Goal: Information Seeking & Learning: Learn about a topic

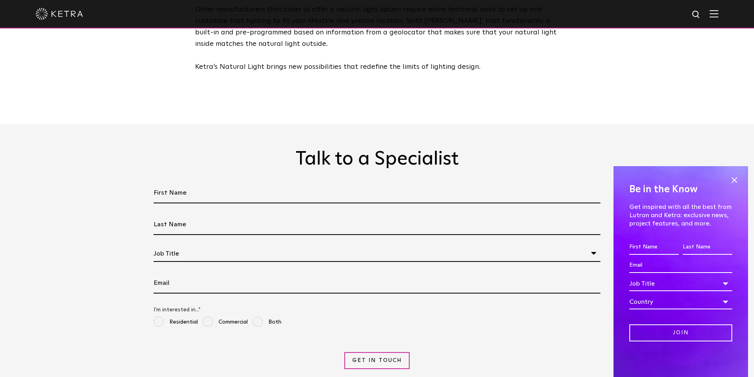
scroll to position [1859, 0]
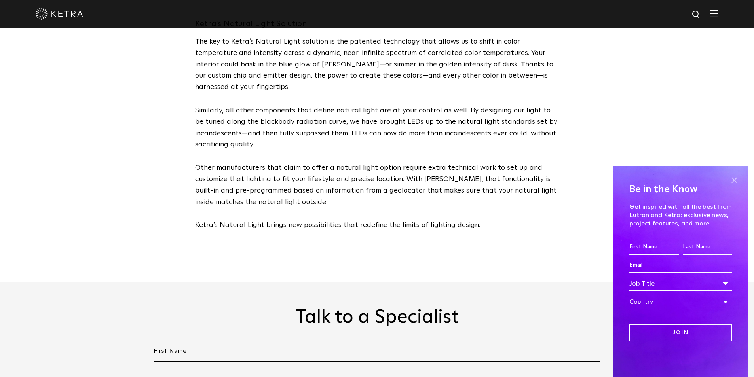
click at [735, 182] on span at bounding box center [734, 180] width 12 height 12
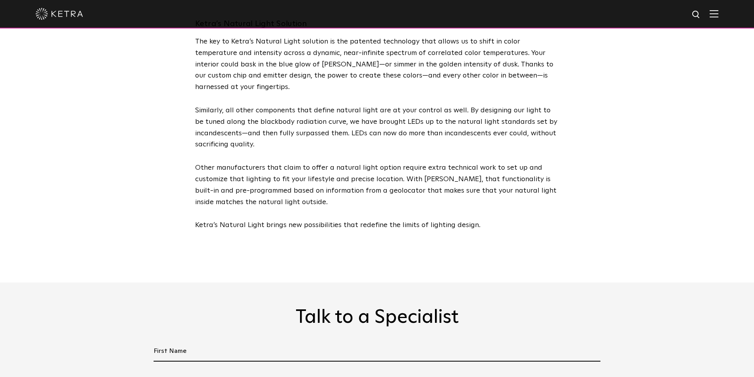
click at [72, 17] on img at bounding box center [59, 14] width 47 height 12
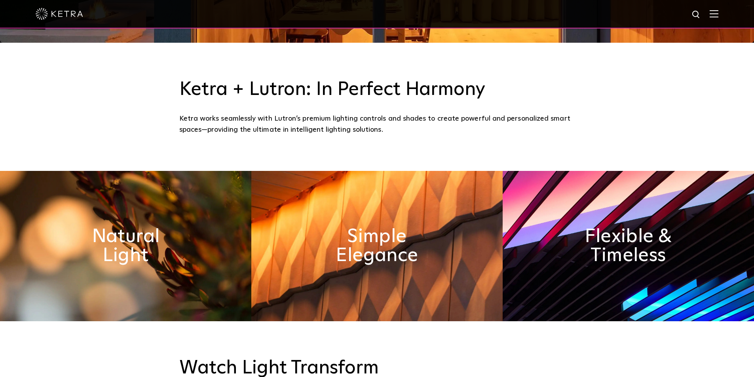
scroll to position [475, 0]
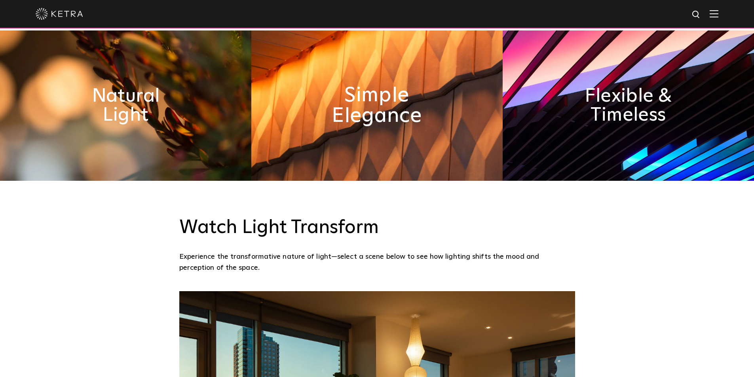
click at [396, 121] on h2 "Simple Elegance" at bounding box center [376, 106] width 129 height 42
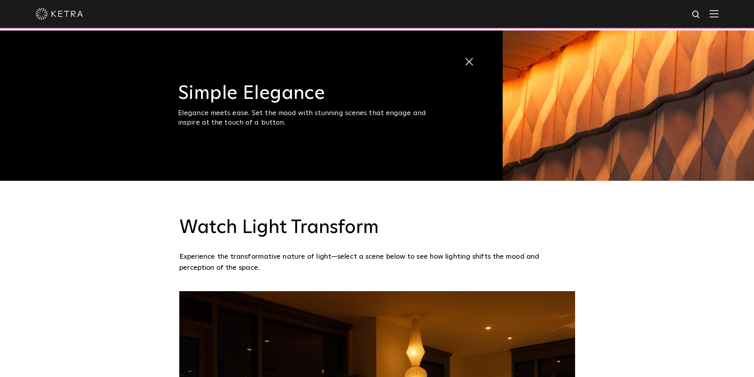
click at [467, 61] on span at bounding box center [470, 61] width 13 height 13
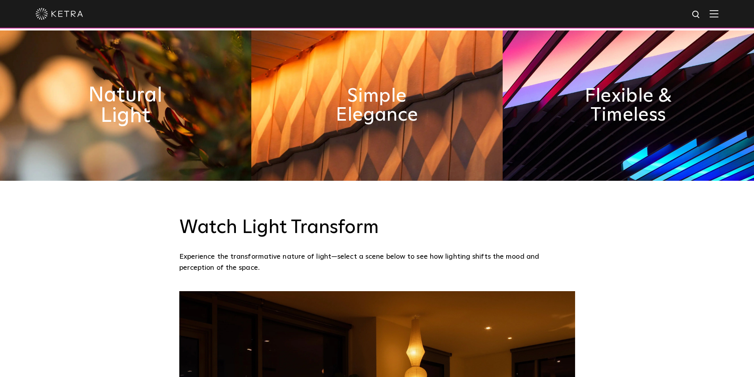
click at [109, 114] on h2 "Natural Light" at bounding box center [125, 106] width 129 height 42
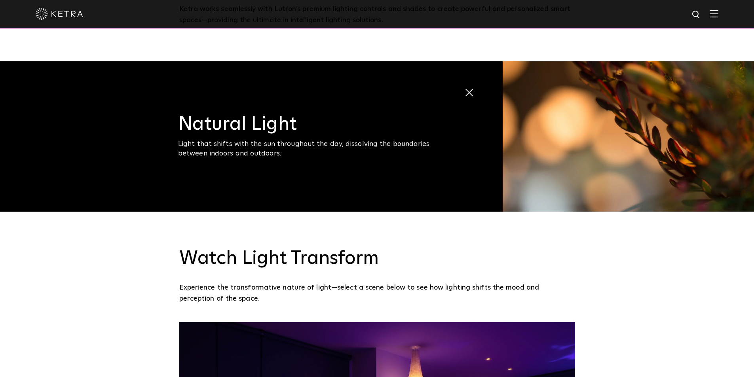
scroll to position [435, 0]
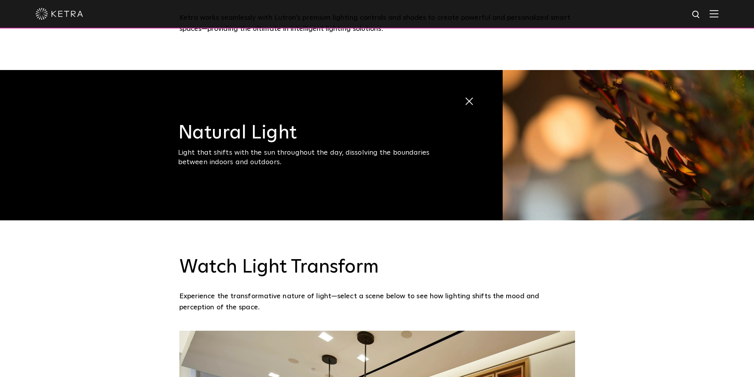
click at [562, 138] on img at bounding box center [627, 145] width 251 height 150
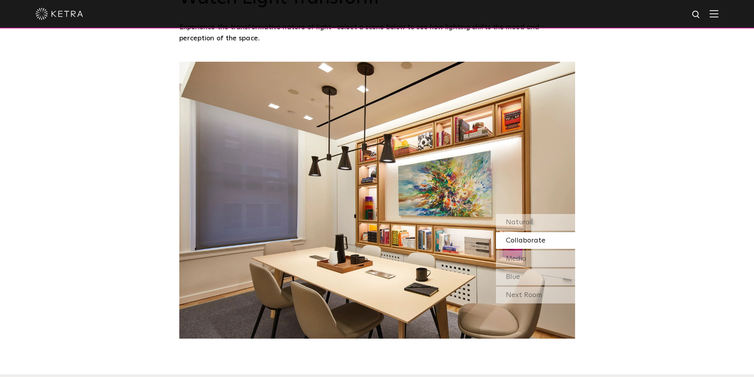
scroll to position [831, 0]
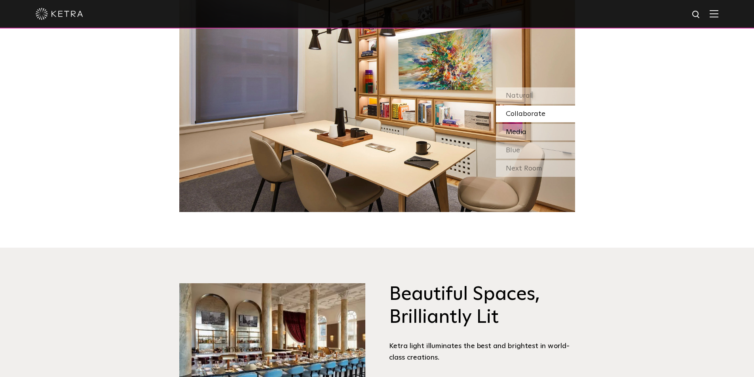
click at [542, 133] on div "Media" at bounding box center [535, 132] width 79 height 17
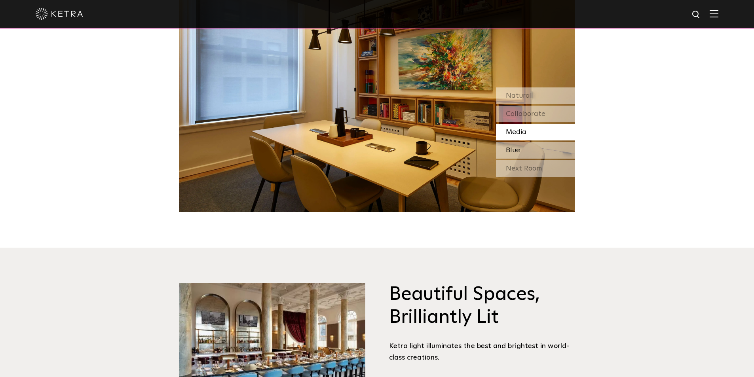
click at [545, 150] on div "Blue" at bounding box center [535, 150] width 79 height 17
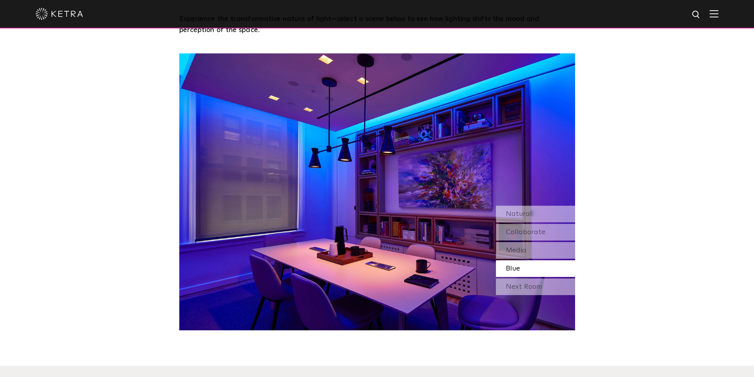
scroll to position [712, 0]
click at [523, 236] on span "Collaborate" at bounding box center [526, 232] width 40 height 7
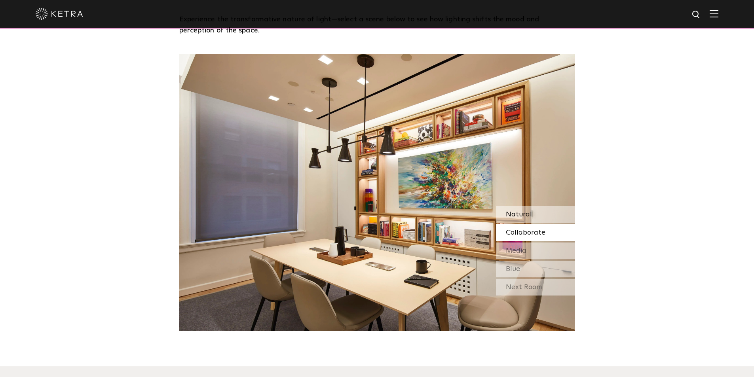
click at [521, 215] on span "Natural" at bounding box center [519, 214] width 26 height 7
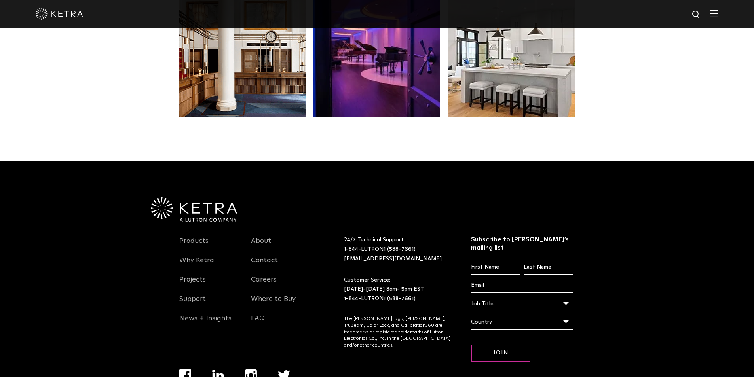
scroll to position [1664, 0]
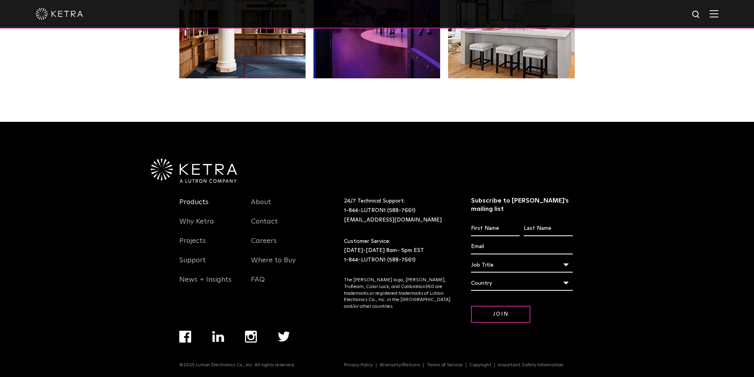
click at [197, 202] on link "Products" at bounding box center [193, 207] width 29 height 18
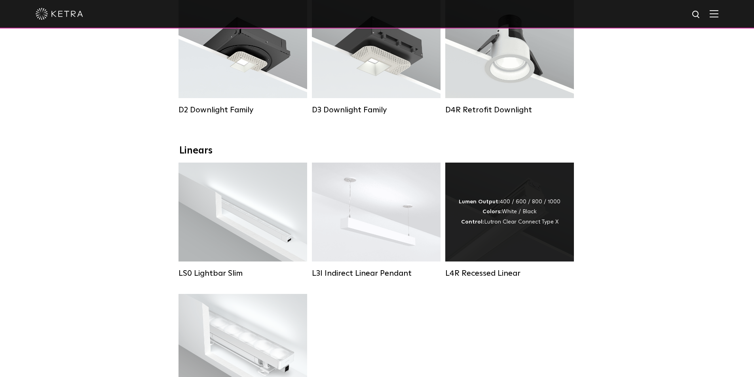
scroll to position [158, 0]
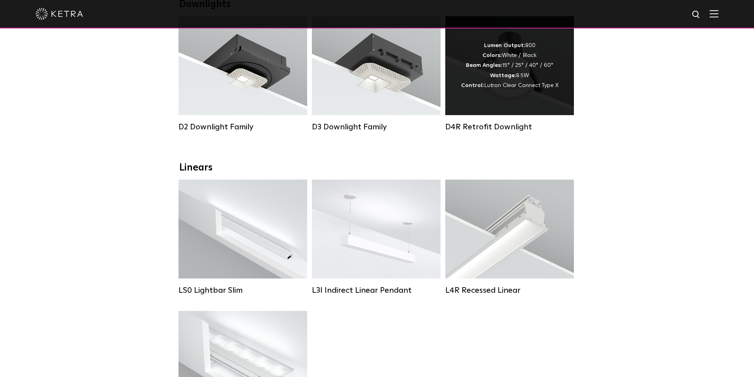
click at [523, 97] on div "Lumen Output: 800 Colors: White / Black Beam Angles: 15° / 25° / 40° / 60° Watt…" at bounding box center [509, 65] width 129 height 99
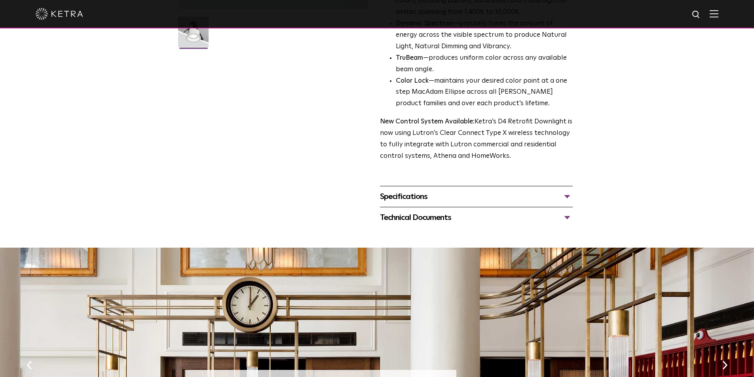
scroll to position [237, 0]
click at [413, 197] on div "Specifications" at bounding box center [476, 196] width 193 height 13
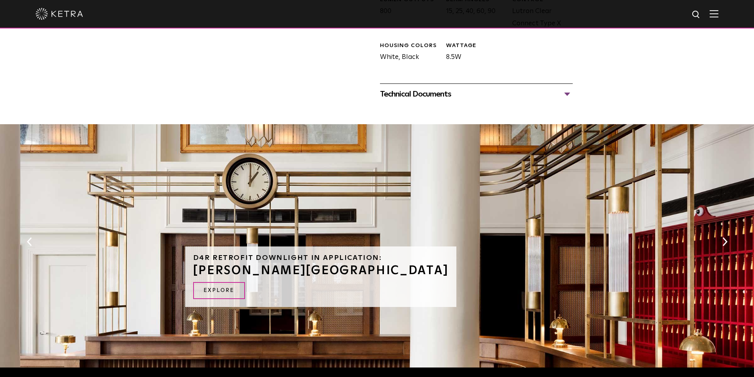
scroll to position [435, 0]
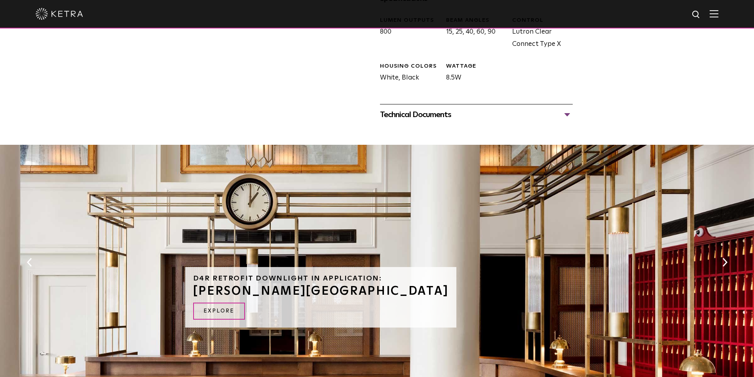
click at [424, 115] on div "Technical Documents" at bounding box center [476, 114] width 193 height 13
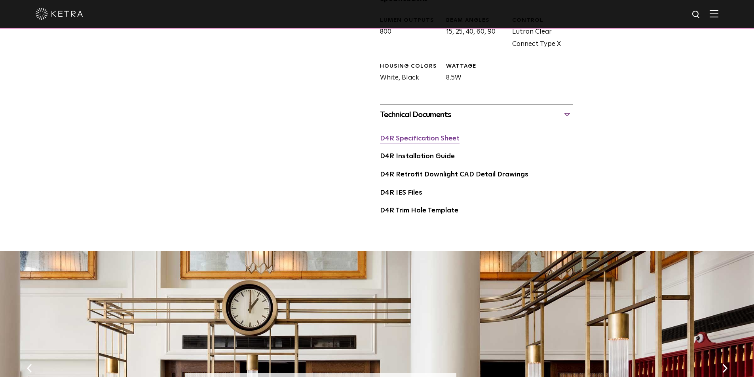
click at [441, 140] on link "D4R Specification Sheet" at bounding box center [420, 138] width 80 height 7
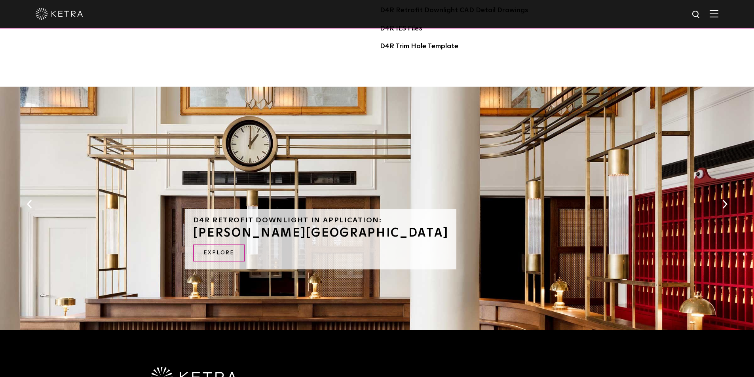
scroll to position [633, 0]
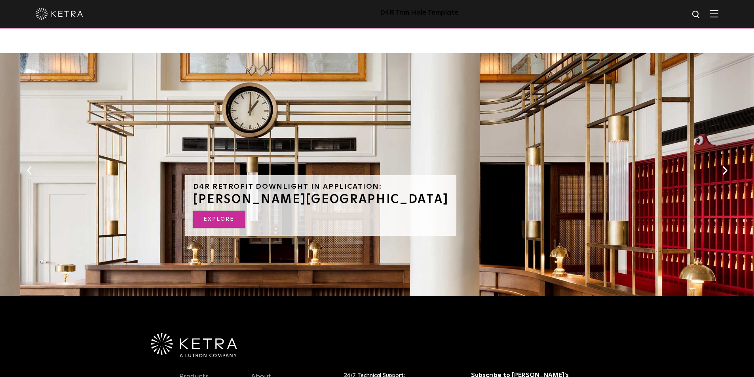
click at [213, 221] on link "EXPLORE" at bounding box center [219, 219] width 52 height 17
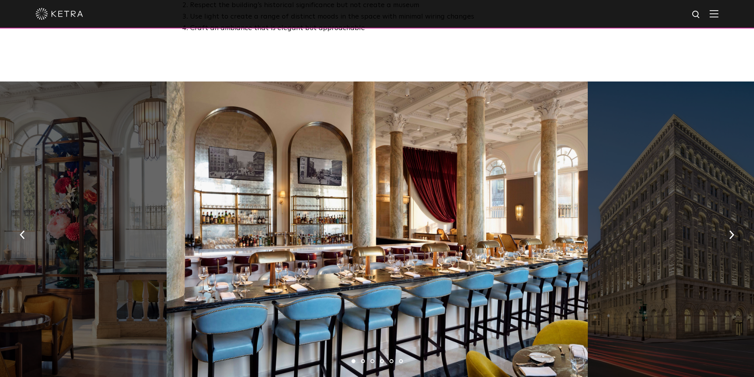
scroll to position [554, 0]
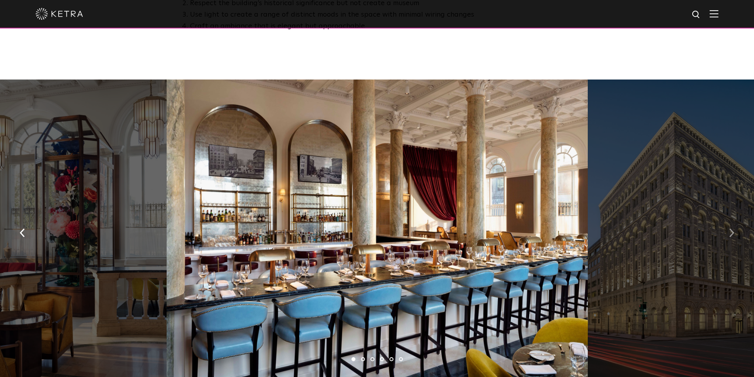
click at [730, 228] on img "button" at bounding box center [731, 232] width 5 height 9
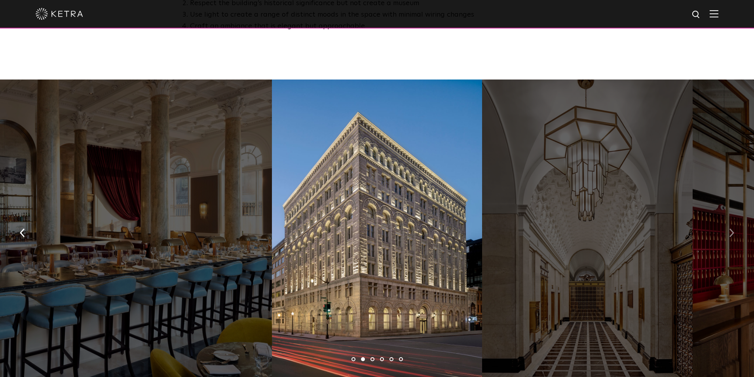
click at [729, 218] on button "button" at bounding box center [731, 231] width 17 height 27
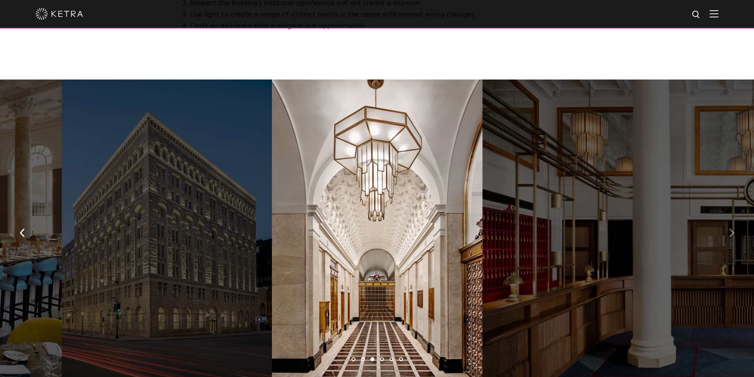
click at [729, 228] on img "button" at bounding box center [731, 232] width 5 height 9
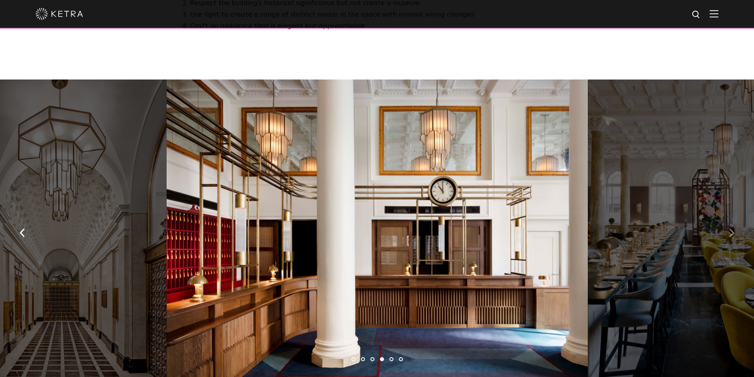
click at [729, 228] on img "button" at bounding box center [731, 232] width 5 height 9
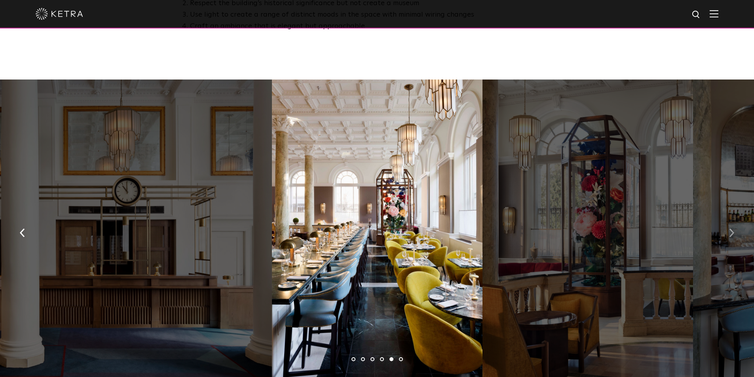
click at [730, 228] on img "button" at bounding box center [731, 232] width 5 height 9
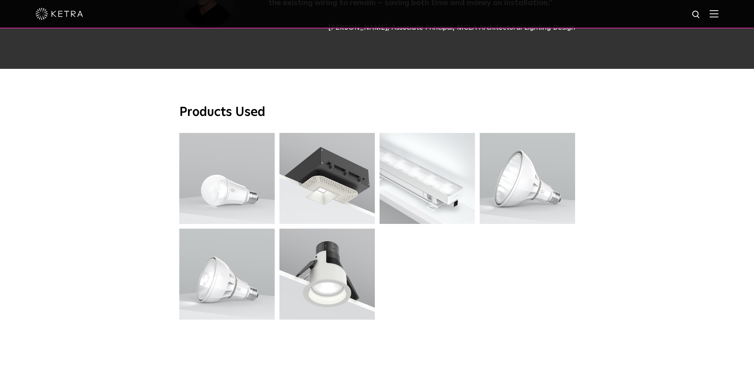
scroll to position [2136, 0]
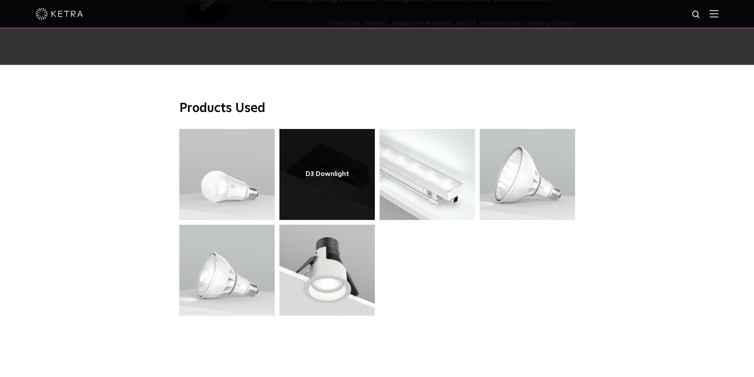
click at [335, 160] on link at bounding box center [326, 174] width 95 height 91
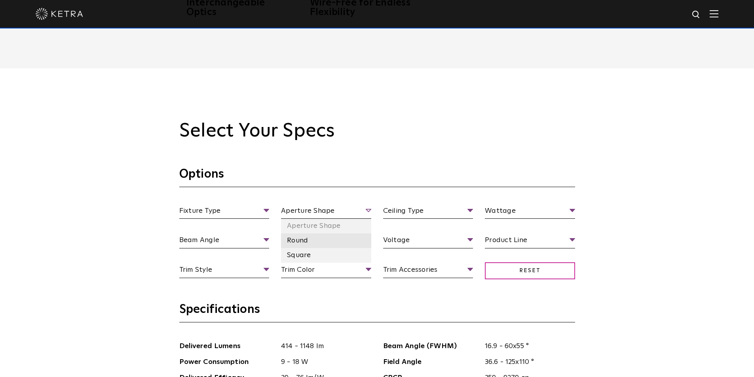
scroll to position [712, 0]
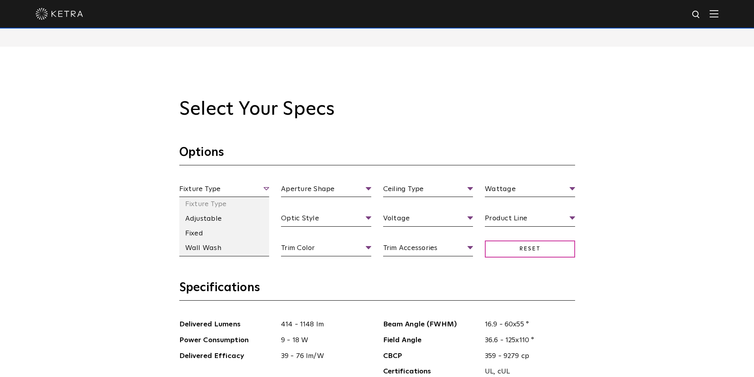
click at [248, 191] on span "Fixture Type" at bounding box center [224, 191] width 90 height 14
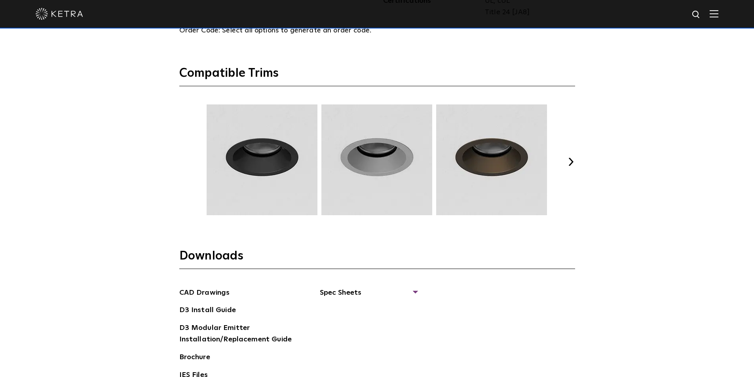
scroll to position [1108, 0]
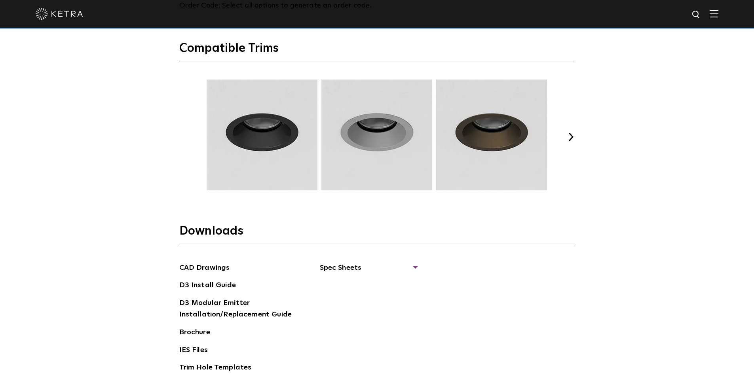
click at [571, 137] on button "Next" at bounding box center [571, 137] width 8 height 8
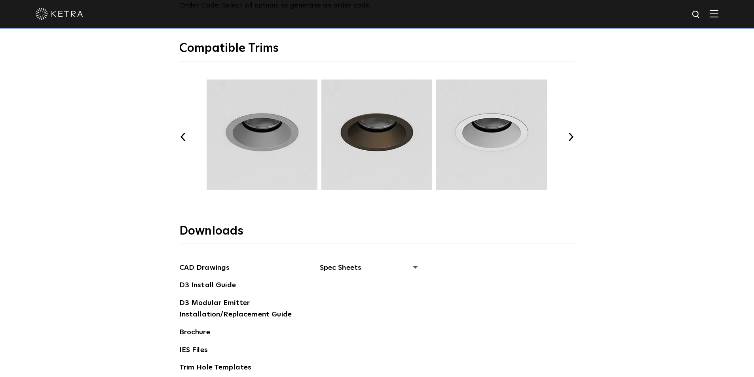
click at [571, 137] on button "Next" at bounding box center [571, 137] width 8 height 8
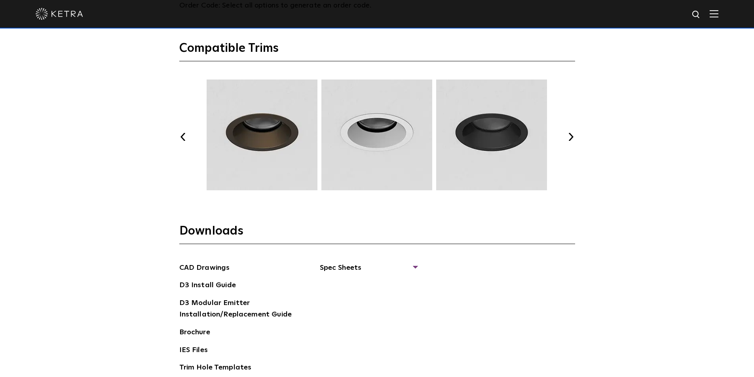
click at [571, 137] on button "Next" at bounding box center [571, 137] width 8 height 8
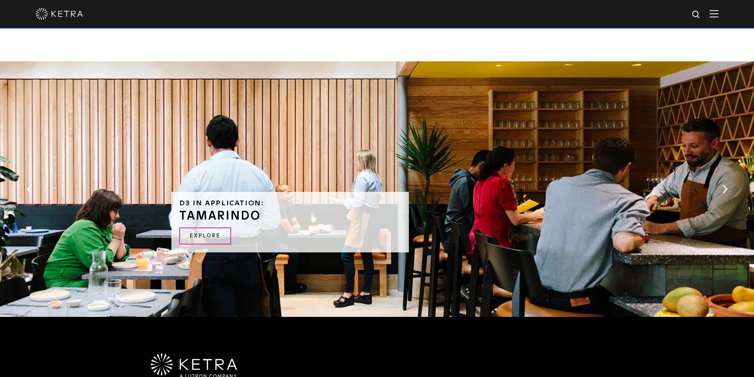
scroll to position [1696, 0]
